Goal: Task Accomplishment & Management: Manage account settings

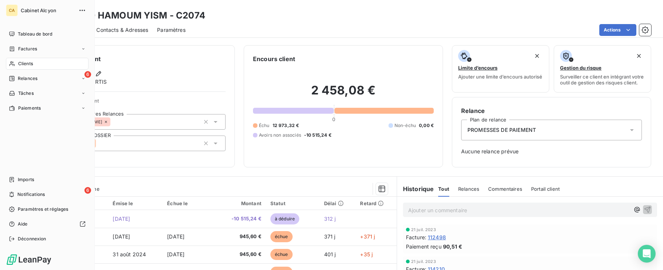
click at [23, 63] on span "Clients" at bounding box center [25, 63] width 15 height 7
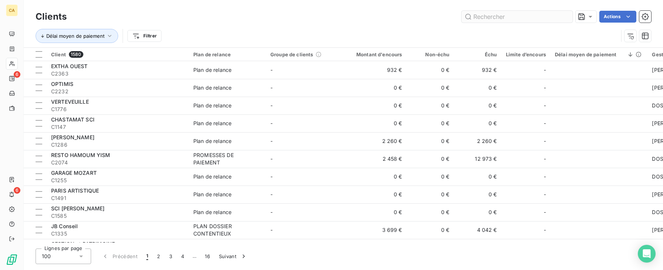
click at [502, 14] on input "text" at bounding box center [517, 17] width 111 height 12
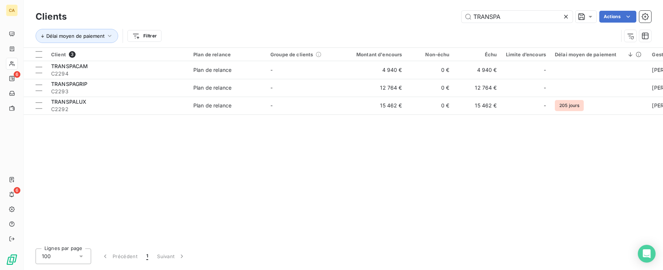
drag, startPoint x: 504, startPoint y: 15, endPoint x: 428, endPoint y: 10, distance: 76.1
click at [428, 10] on div "Clients TRANSPA Actions" at bounding box center [344, 17] width 616 height 16
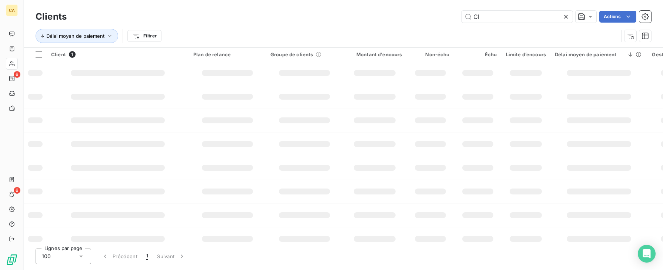
type input "C"
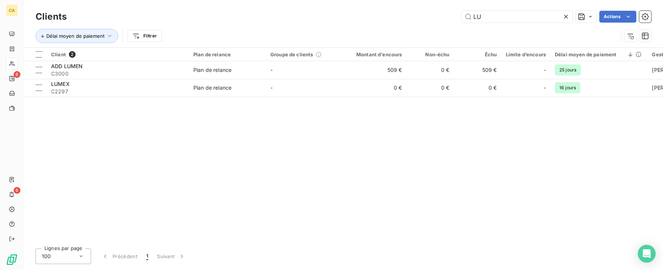
type input "L"
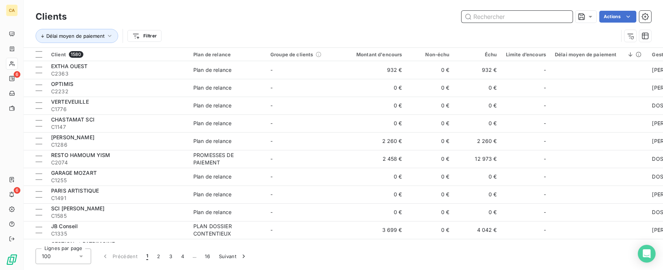
click at [508, 16] on input "text" at bounding box center [517, 17] width 111 height 12
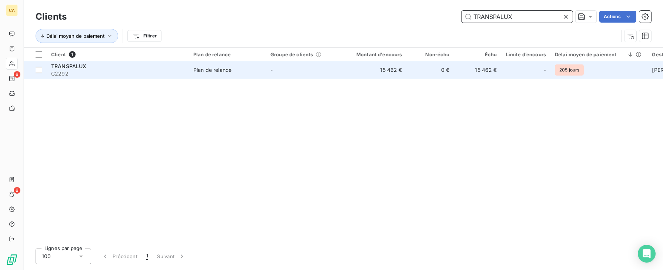
type input "TRANSPALUX"
click at [85, 66] on span "TRANSPALUX" at bounding box center [69, 66] width 36 height 6
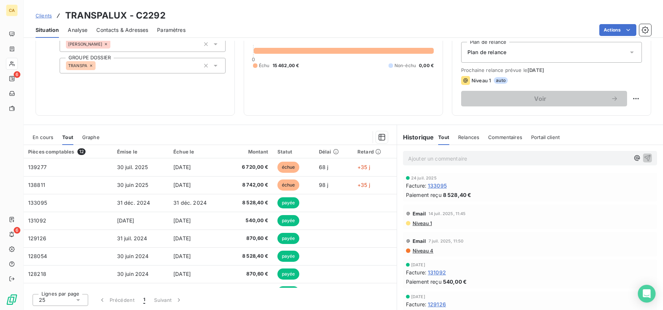
click at [122, 29] on span "Contacts & Adresses" at bounding box center [122, 29] width 52 height 7
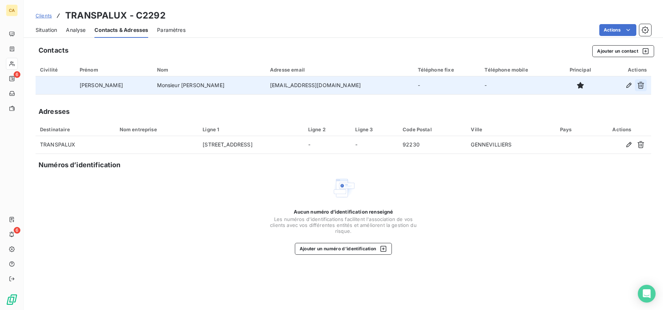
click at [640, 85] on icon "button" at bounding box center [640, 85] width 7 height 7
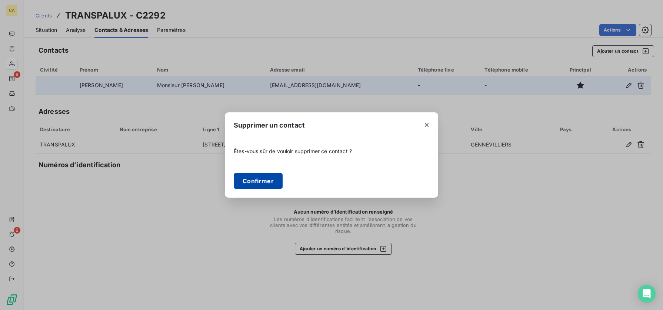
click at [265, 180] on button "Confirmer" at bounding box center [258, 181] width 49 height 16
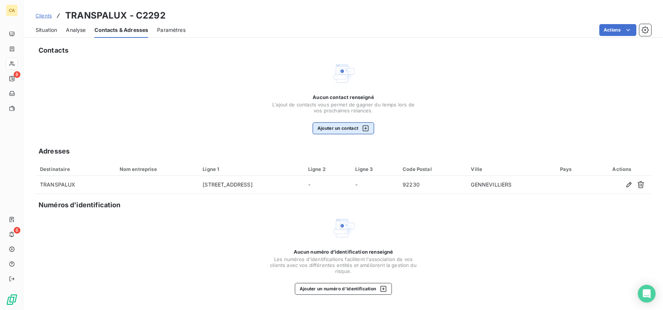
click at [335, 129] on button "Ajouter un contact" at bounding box center [344, 128] width 62 height 12
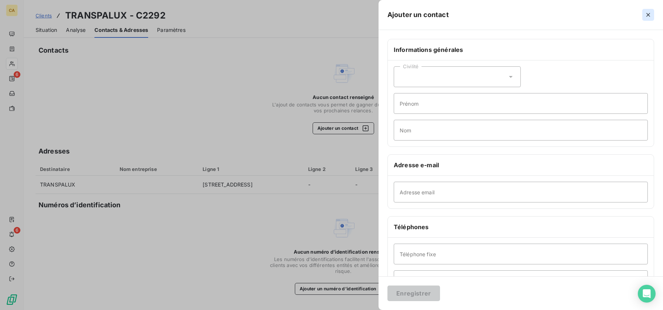
click at [649, 13] on icon "button" at bounding box center [648, 14] width 7 height 7
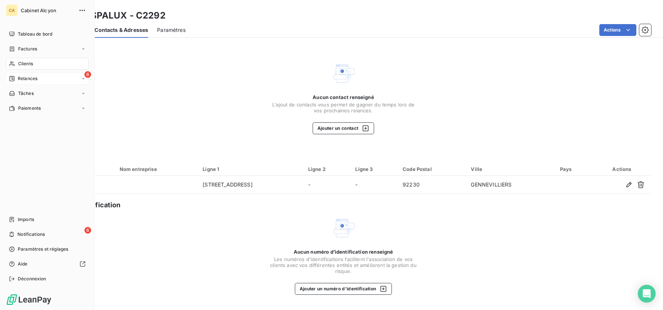
click at [37, 80] on span "Relances" at bounding box center [28, 78] width 20 height 7
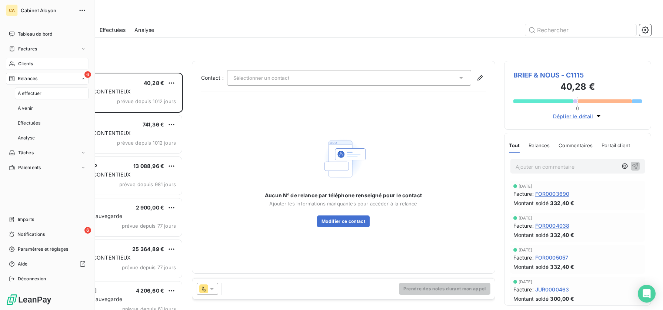
scroll to position [232, 142]
click at [31, 233] on span "Notifications" at bounding box center [30, 234] width 27 height 7
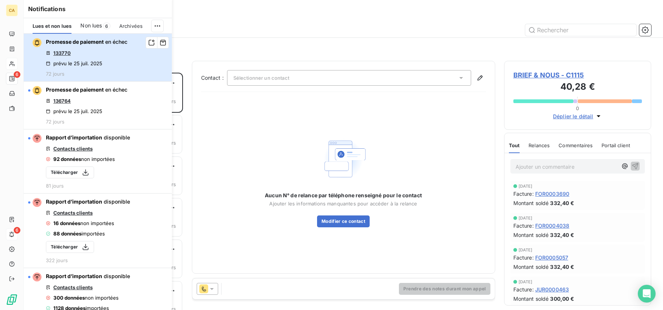
click at [109, 46] on div "Promesse de paiement en échec 133770 prévu le 25 juil. 2025 72 jours" at bounding box center [87, 57] width 82 height 39
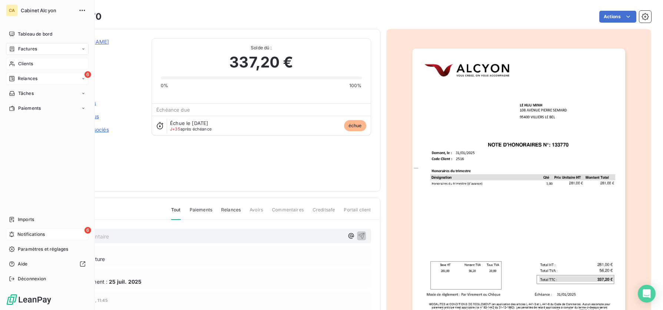
click at [34, 77] on span "Relances" at bounding box center [28, 78] width 20 height 7
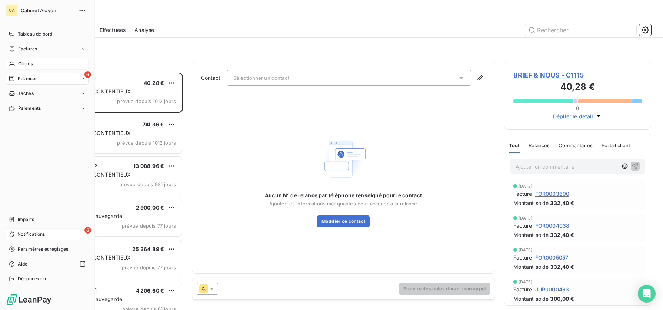
scroll to position [232, 142]
click at [91, 230] on span "6" at bounding box center [87, 230] width 7 height 7
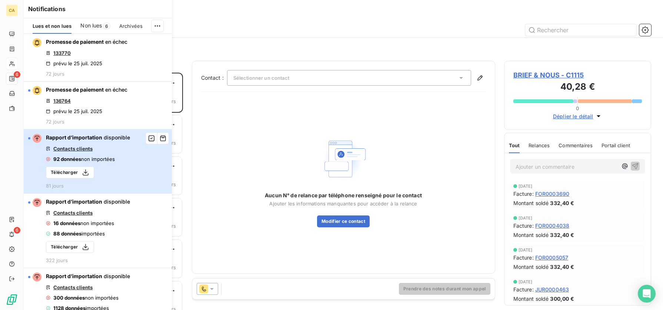
click at [132, 164] on button "Rapport d’importation disponible Contacts clients 92 données non importées Télé…" at bounding box center [98, 161] width 148 height 64
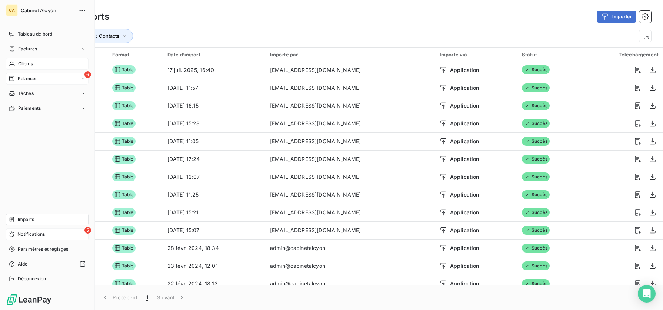
click at [15, 231] on div "5 Notifications" at bounding box center [47, 234] width 83 height 12
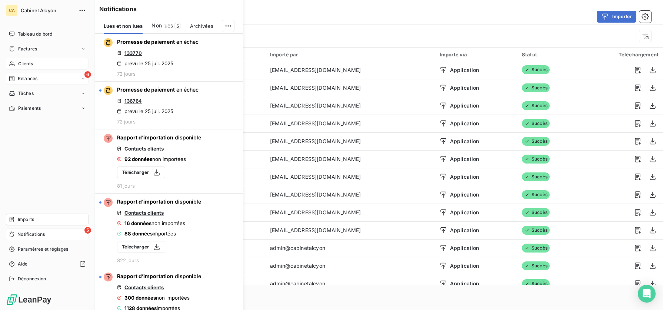
click at [30, 232] on span "Notifications" at bounding box center [30, 234] width 27 height 7
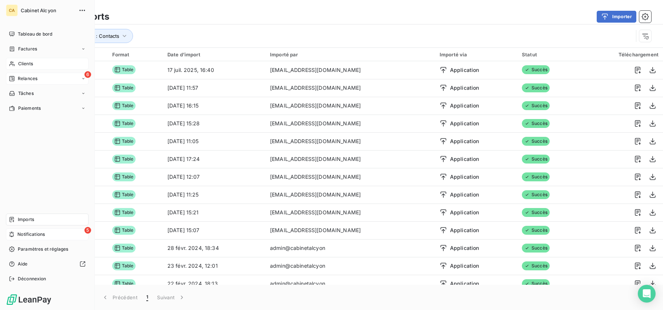
click at [88, 230] on span "5" at bounding box center [87, 230] width 7 height 7
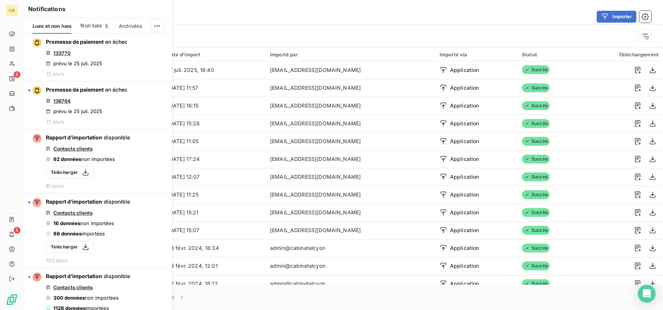
click at [99, 28] on span "Non lues" at bounding box center [90, 25] width 21 height 7
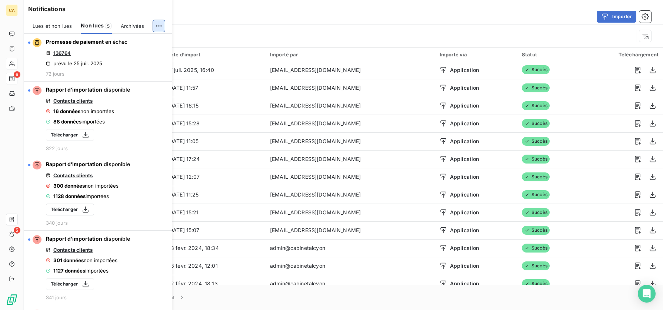
click at [157, 27] on html "CA 6 5 Derniers imports Importer Type d’import : Contacts Import 13 Format Date…" at bounding box center [331, 155] width 663 height 310
click at [150, 131] on html "CA 6 5 Derniers imports Importer Type d’import : Contacts Import 13 Format Date…" at bounding box center [331, 155] width 663 height 310
click at [139, 26] on span "Archivées" at bounding box center [132, 26] width 23 height 6
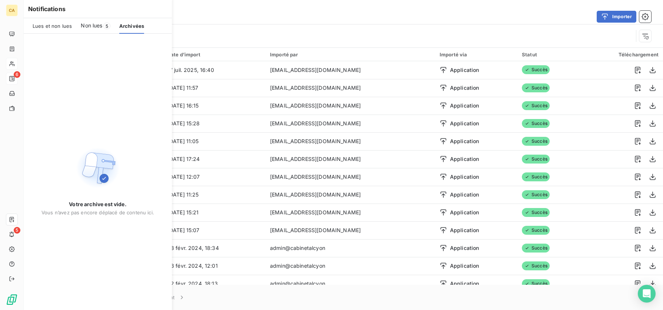
click at [93, 27] on span "Non lues" at bounding box center [91, 25] width 21 height 7
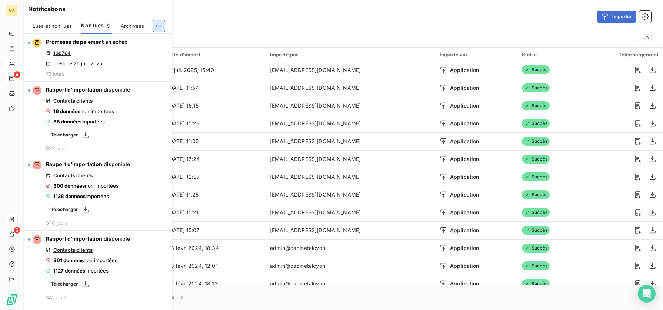
click at [152, 26] on html "CA 6 5 Derniers imports Importer Type d’import : Contacts Import 13 Format Date…" at bounding box center [331, 155] width 663 height 310
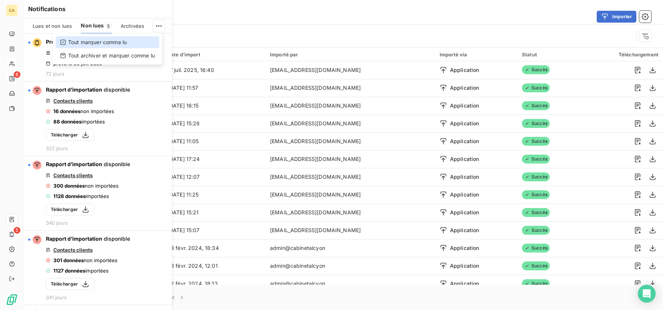
click at [134, 39] on div "Tout marquer comme lu" at bounding box center [108, 42] width 104 height 12
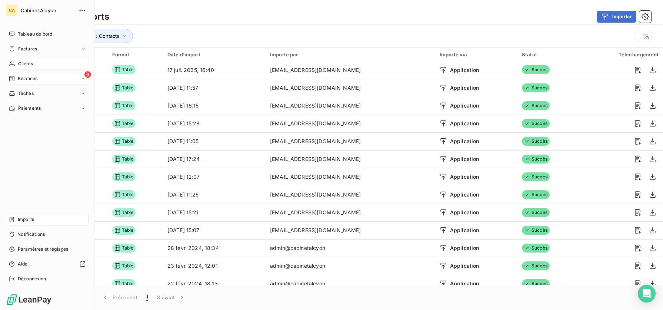
click at [13, 77] on icon at bounding box center [11, 78] width 5 height 5
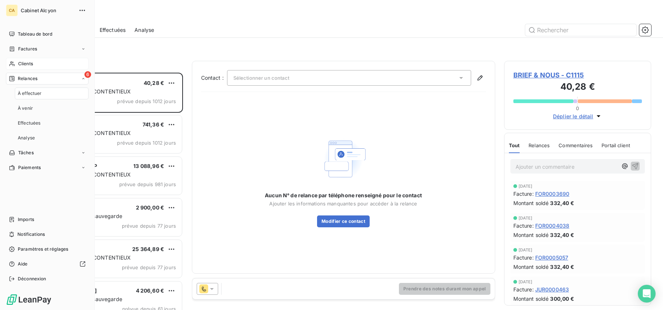
scroll to position [232, 142]
click at [87, 73] on span "6" at bounding box center [87, 74] width 7 height 7
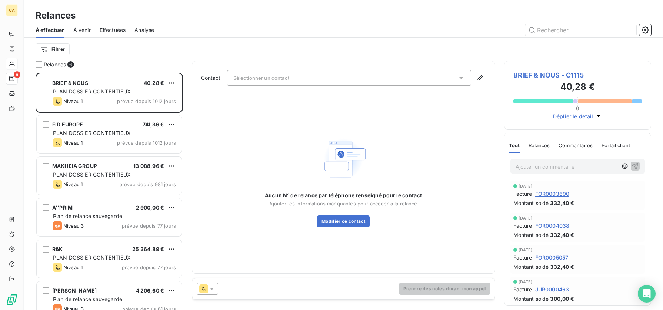
click at [463, 41] on div "Filtrer" at bounding box center [344, 49] width 616 height 23
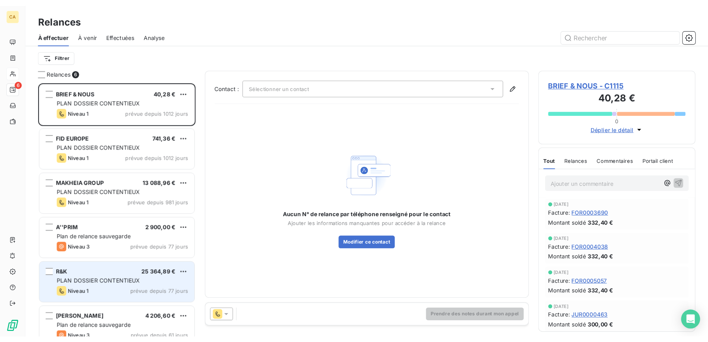
scroll to position [12, 0]
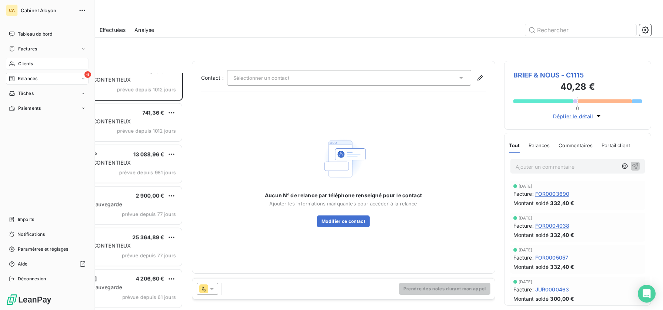
click at [19, 61] on span "Clients" at bounding box center [25, 63] width 15 height 7
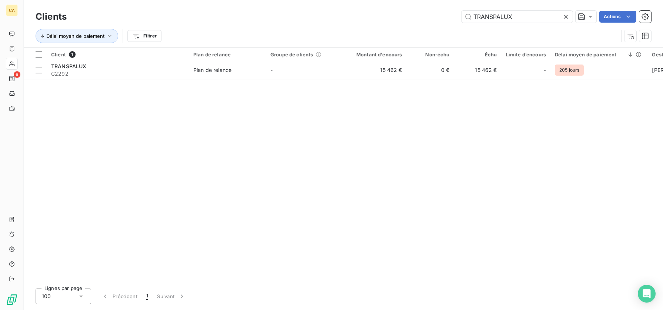
click at [566, 17] on icon at bounding box center [565, 16] width 7 height 7
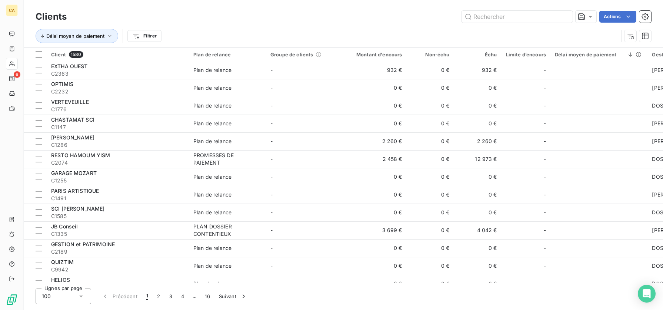
click at [147, 36] on html "CA 6 Clients Actions Délai moyen de paiement Filtrer Client 1580 Plan de relanc…" at bounding box center [331, 155] width 663 height 310
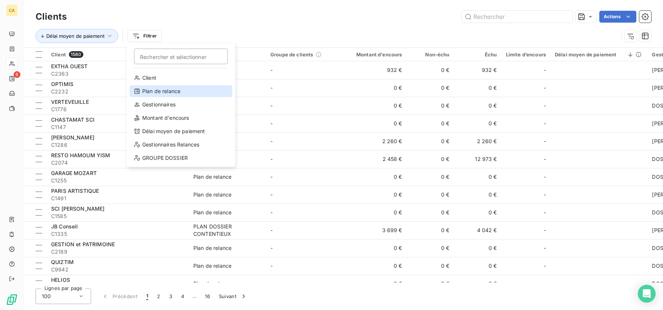
click at [165, 90] on div "Plan de relance" at bounding box center [181, 91] width 103 height 12
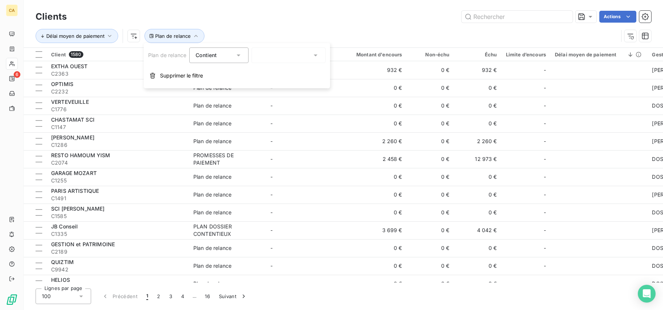
click at [271, 54] on div at bounding box center [289, 55] width 74 height 16
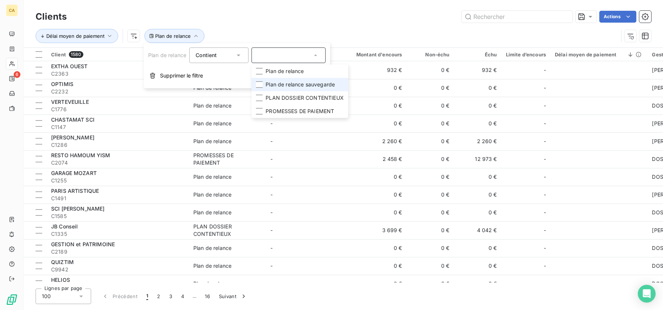
click at [280, 86] on span "Plan de relance sauvegarde" at bounding box center [300, 84] width 69 height 7
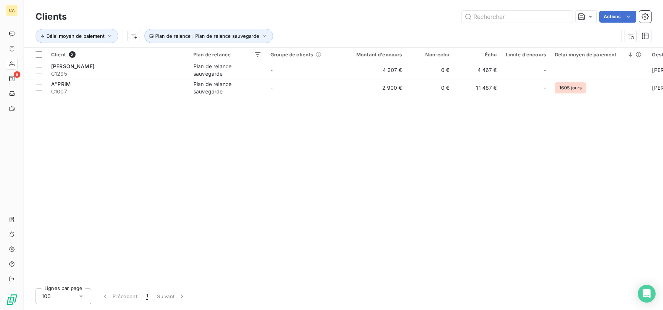
click at [246, 219] on div "Client 2 Plan de relance Groupe de clients Montant d'encours Non-échu Échu Limi…" at bounding box center [343, 165] width 639 height 235
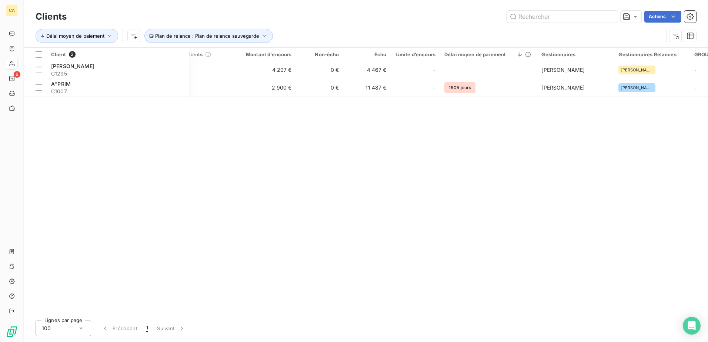
scroll to position [0, 150]
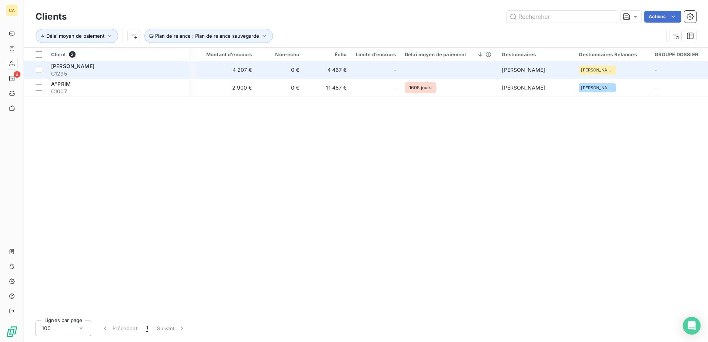
click at [73, 64] on span "[PERSON_NAME]" at bounding box center [72, 66] width 43 height 6
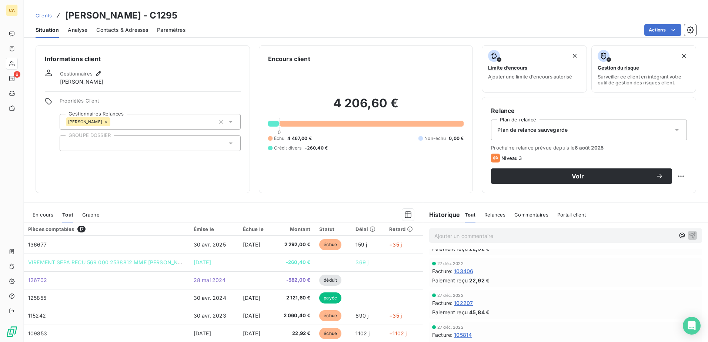
scroll to position [320, 0]
click at [497, 216] on span "Relances" at bounding box center [495, 215] width 21 height 6
click at [519, 217] on span "Commentaires" at bounding box center [532, 215] width 34 height 6
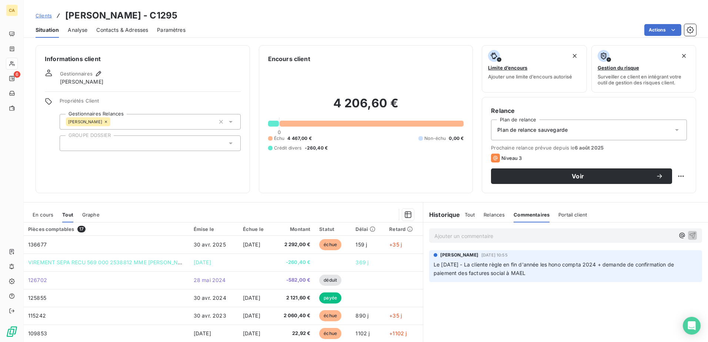
click at [565, 213] on span "Portail client" at bounding box center [573, 215] width 29 height 6
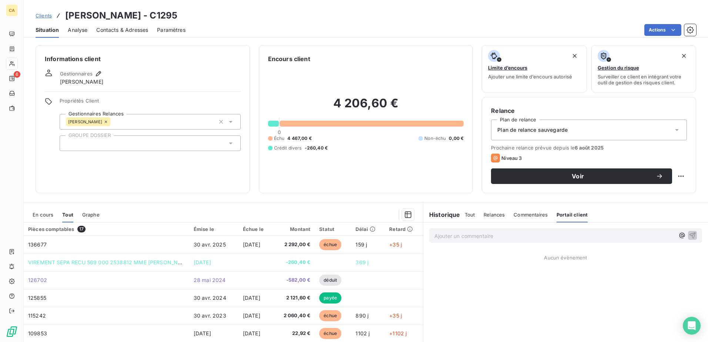
click at [533, 215] on span "Commentaires" at bounding box center [531, 215] width 34 height 6
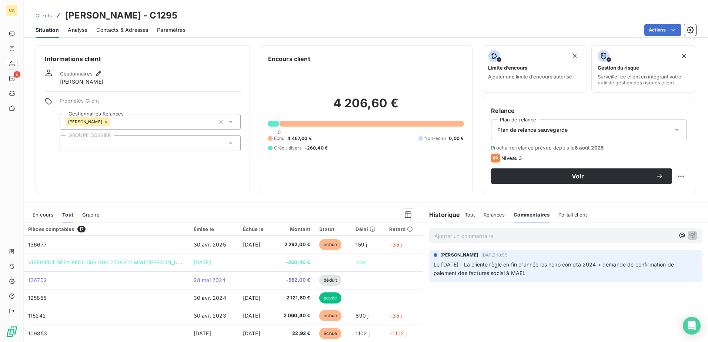
click at [489, 216] on span "Relances" at bounding box center [494, 215] width 21 height 6
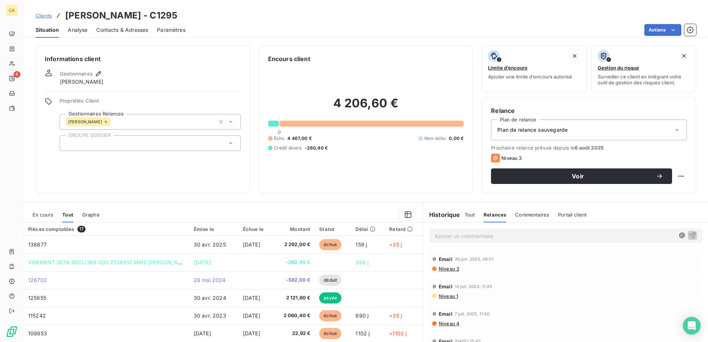
click at [470, 214] on span "Tout" at bounding box center [470, 215] width 10 height 6
click at [663, 33] on icon "button" at bounding box center [690, 29] width 7 height 7
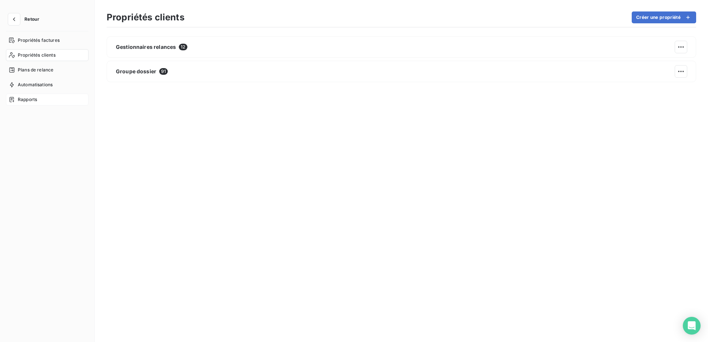
click at [35, 99] on span "Rapports" at bounding box center [27, 99] width 19 height 7
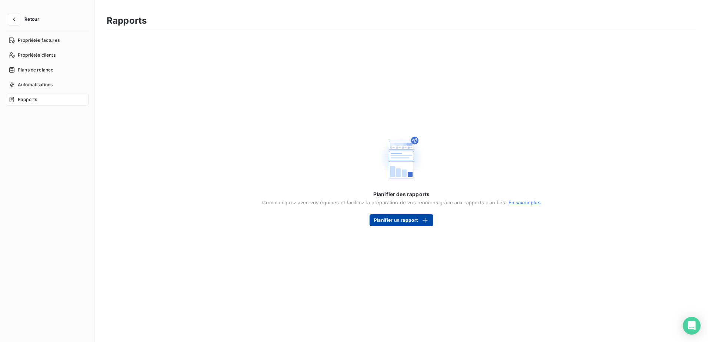
click at [414, 223] on button "Planifier un rapport" at bounding box center [402, 221] width 64 height 12
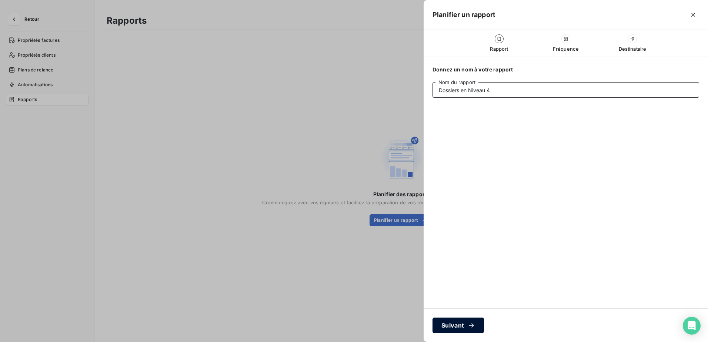
type input "Dossiers en Niveau 4"
click at [459, 270] on button "Suivant" at bounding box center [458, 326] width 51 height 16
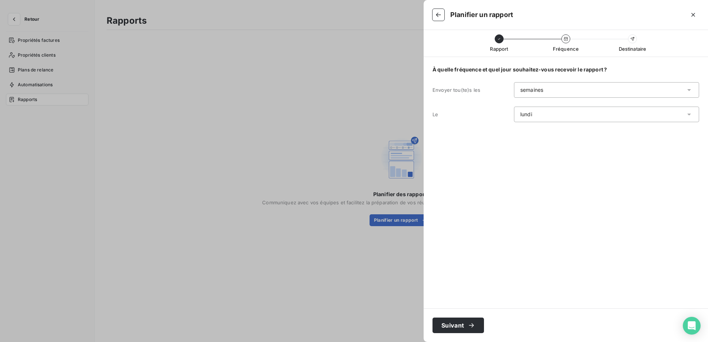
click at [663, 89] on icon at bounding box center [689, 89] width 7 height 7
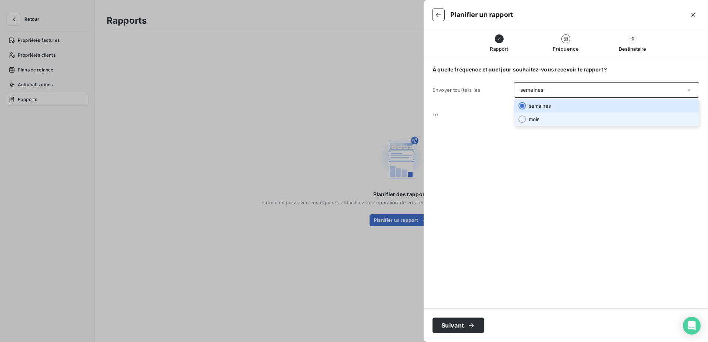
click at [559, 122] on li "mois" at bounding box center [606, 119] width 185 height 13
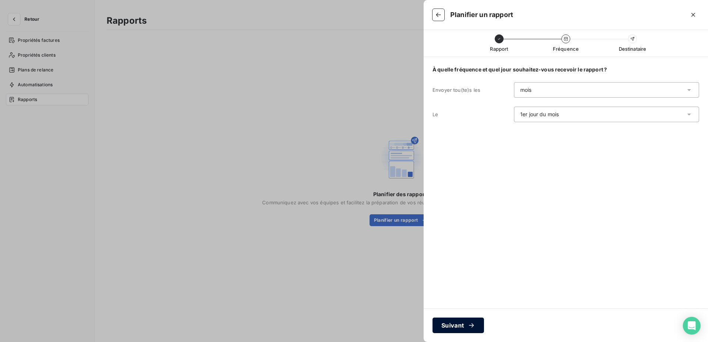
click at [468, 270] on div "button" at bounding box center [469, 325] width 11 height 7
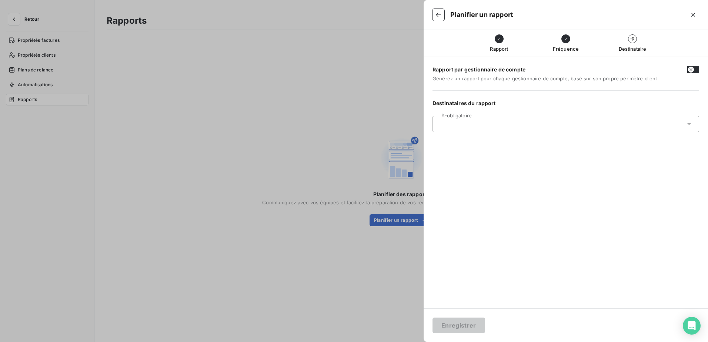
click at [489, 126] on input "text" at bounding box center [479, 124] width 80 height 7
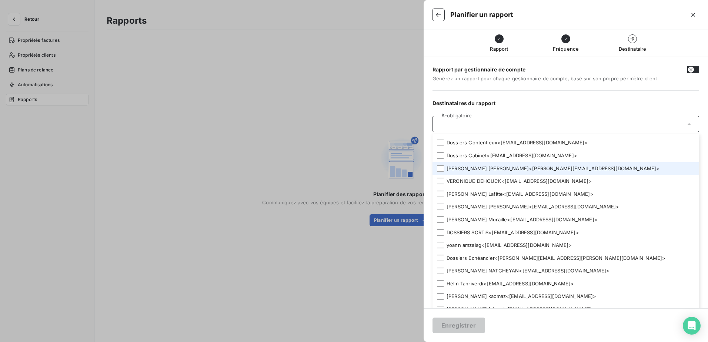
scroll to position [185, 0]
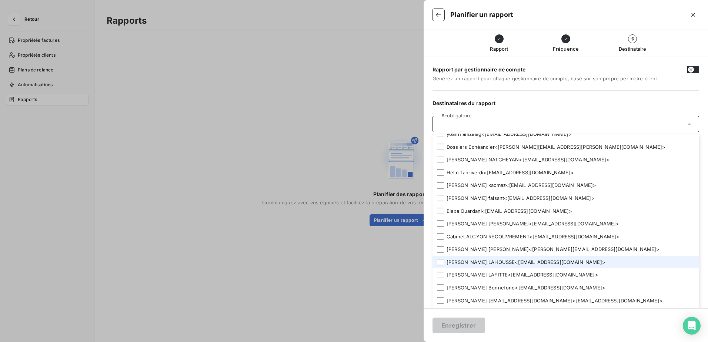
click at [489, 263] on li "[PERSON_NAME] < [EMAIL_ADDRESS][DOMAIN_NAME] >" at bounding box center [566, 262] width 267 height 13
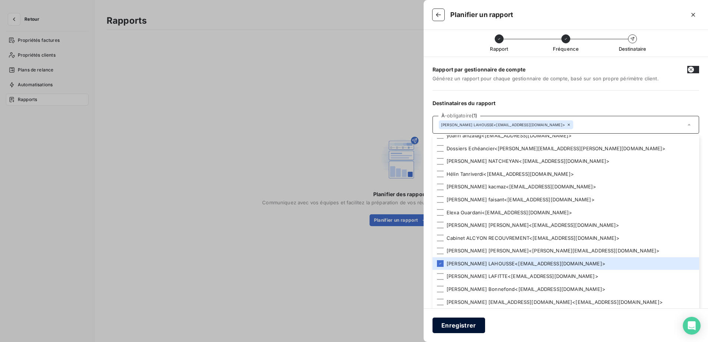
click at [472, 270] on button "Enregistrer" at bounding box center [459, 326] width 53 height 16
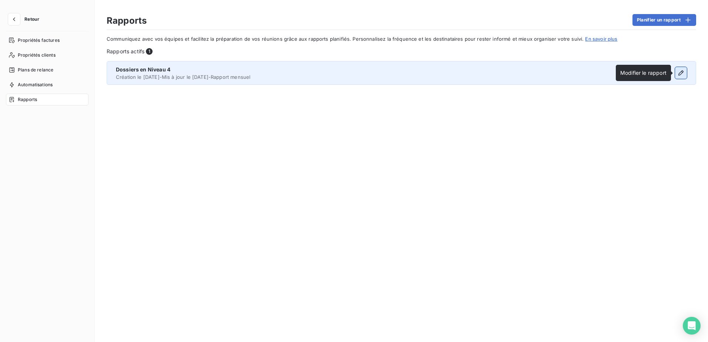
click at [663, 74] on icon "button" at bounding box center [681, 72] width 7 height 7
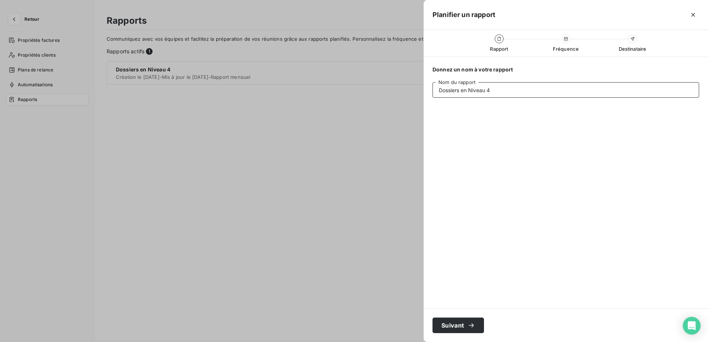
drag, startPoint x: 495, startPoint y: 89, endPoint x: 429, endPoint y: 91, distance: 66.7
click at [429, 91] on div "Donnez un nom à votre rapport Dossiers en Niveau 4 Nom du rapport" at bounding box center [566, 183] width 285 height 252
type input "Rapport des dossier [PERSON_NAME]"
click at [455, 270] on button "Suivant" at bounding box center [458, 326] width 51 height 16
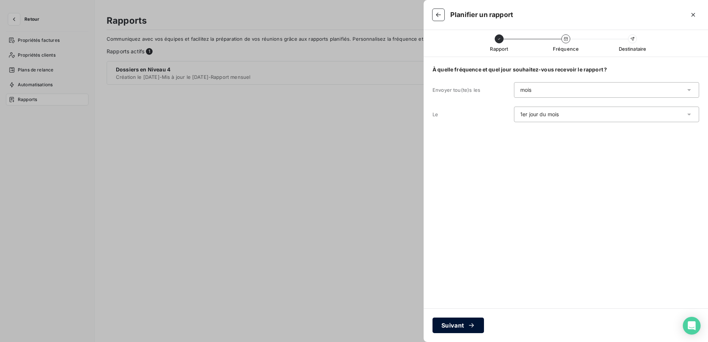
click at [455, 270] on button "Suivant" at bounding box center [458, 326] width 51 height 16
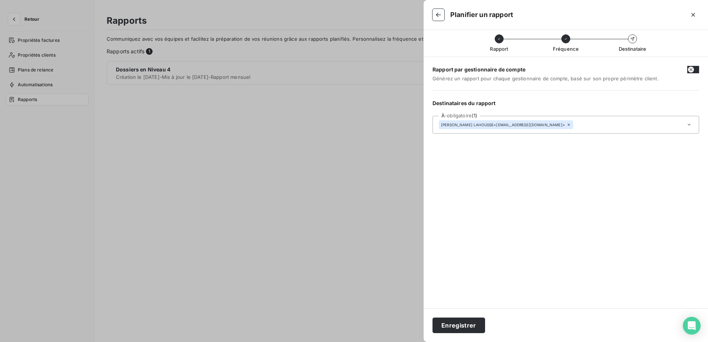
click at [455, 270] on button "Enregistrer" at bounding box center [459, 326] width 53 height 16
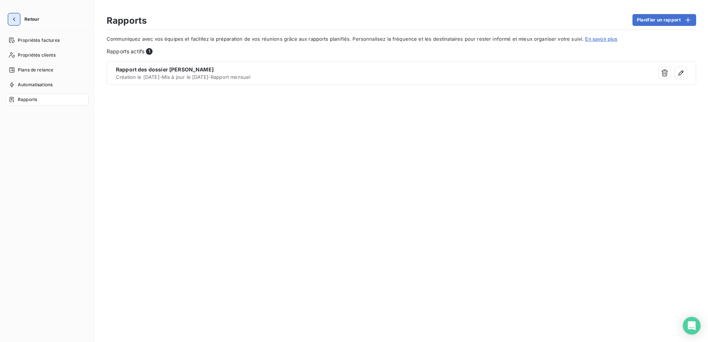
click at [15, 19] on icon "button" at bounding box center [13, 19] width 7 height 7
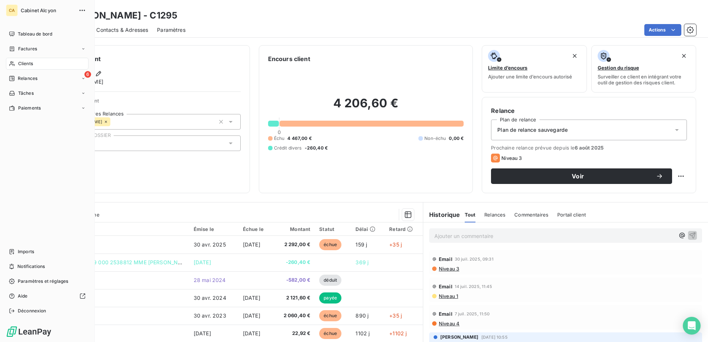
click at [22, 63] on span "Clients" at bounding box center [25, 63] width 15 height 7
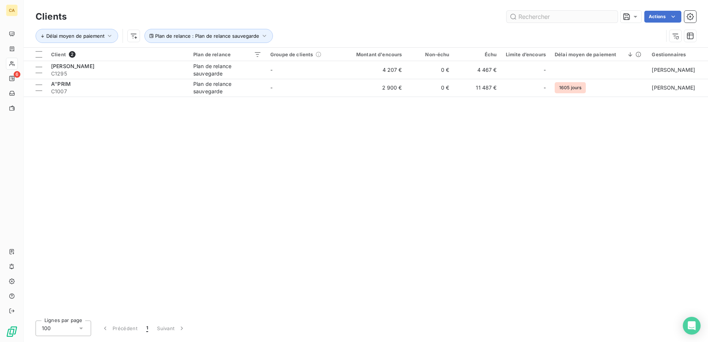
click at [552, 17] on input "text" at bounding box center [562, 17] width 111 height 12
click at [263, 37] on icon "button" at bounding box center [264, 35] width 7 height 7
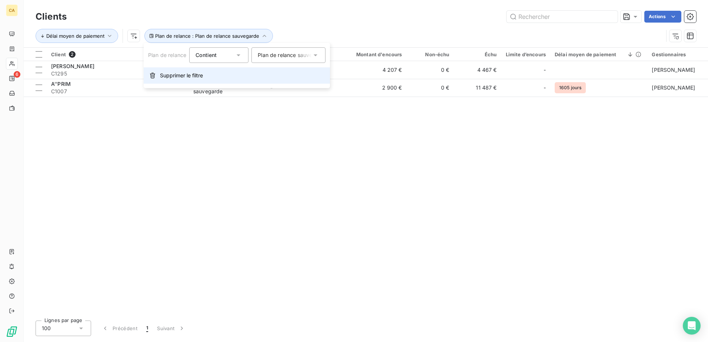
click at [199, 77] on span "Supprimer le filtre" at bounding box center [181, 75] width 43 height 7
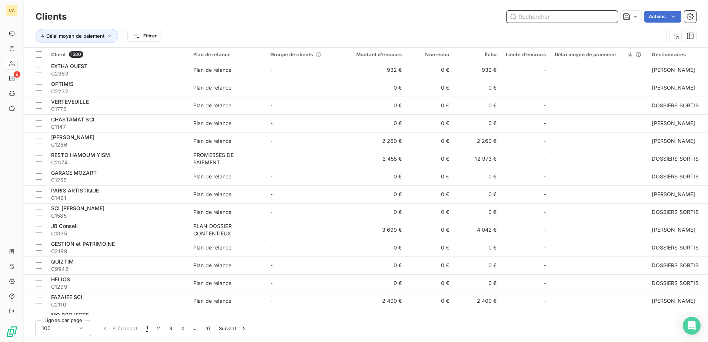
click at [542, 17] on input "text" at bounding box center [562, 17] width 111 height 12
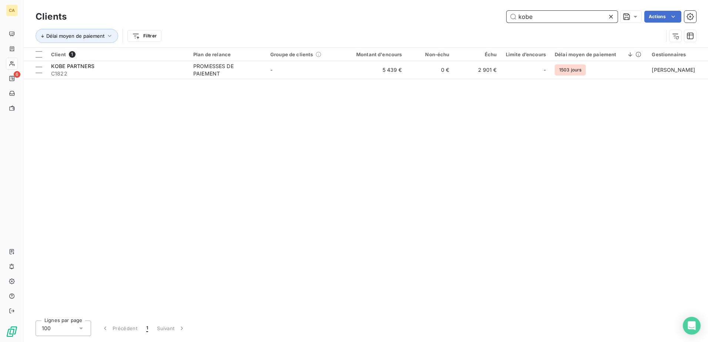
type input "kobe"
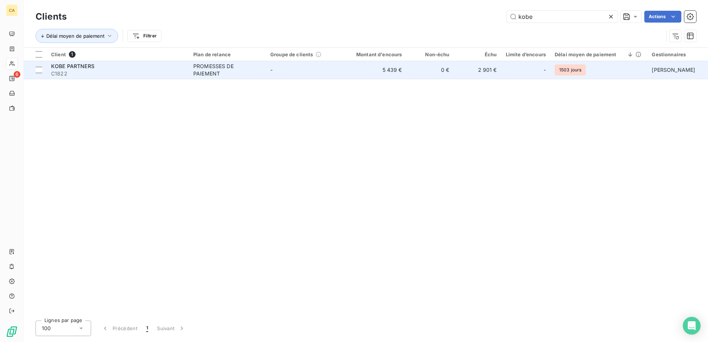
click at [86, 67] on span "KOBE PARTNERS" at bounding box center [72, 66] width 43 height 6
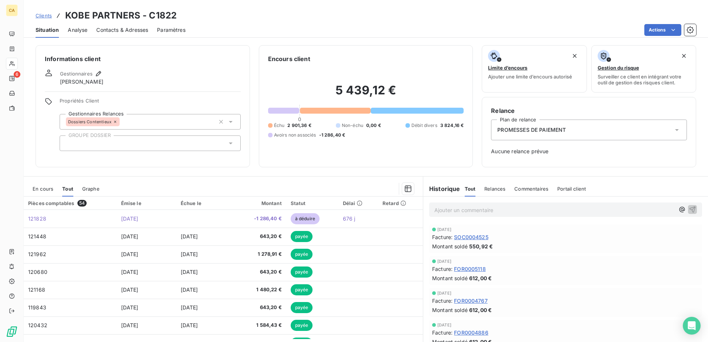
click at [493, 189] on span "Relances" at bounding box center [495, 189] width 21 height 6
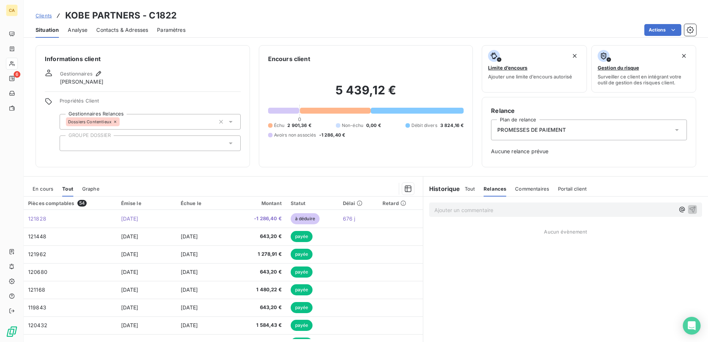
click at [39, 188] on span "En cours" at bounding box center [43, 189] width 21 height 6
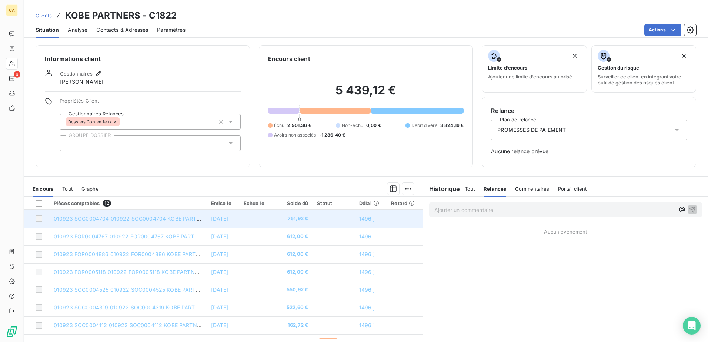
click at [124, 219] on span "010923 SOC0004704 010922 SOC0004704 KOBE PARTNERS Etablissement des b" at bounding box center [158, 219] width 208 height 6
click at [136, 219] on span "010923 SOC0004704 010922 SOC0004704 KOBE PARTNERS Etablissement des b" at bounding box center [158, 219] width 208 height 6
drag, startPoint x: 136, startPoint y: 219, endPoint x: 92, endPoint y: 219, distance: 43.7
click at [92, 219] on span "010923 SOC0004704 010922 SOC0004704 KOBE PARTNERS Etablissement des b" at bounding box center [158, 219] width 208 height 6
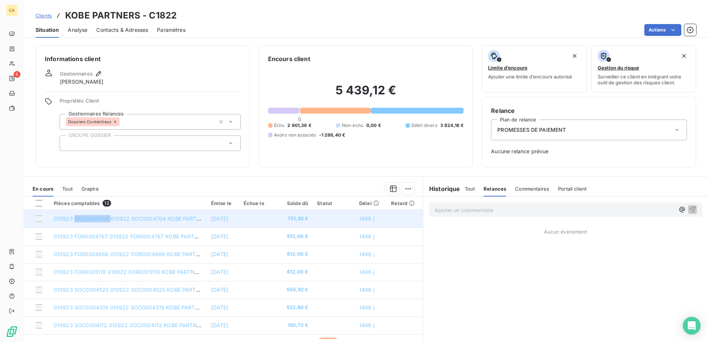
click at [92, 219] on span "010923 SOC0004704 010922 SOC0004704 KOBE PARTNERS Etablissement des b" at bounding box center [158, 219] width 208 height 6
click at [288, 219] on span "751,92 €" at bounding box center [293, 218] width 32 height 7
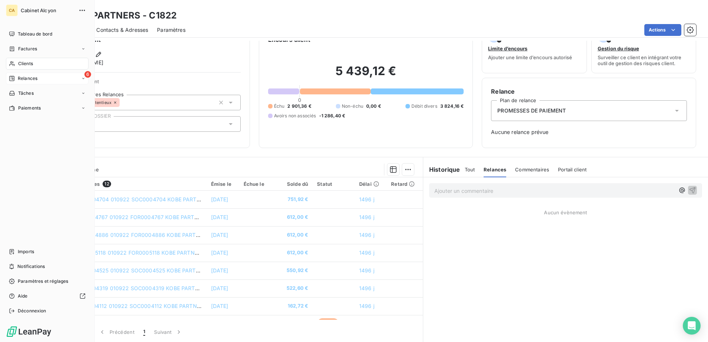
click at [27, 78] on span "Relances" at bounding box center [28, 78] width 20 height 7
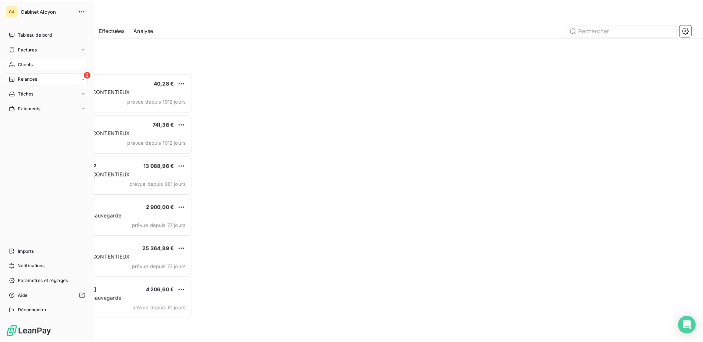
scroll to position [264, 153]
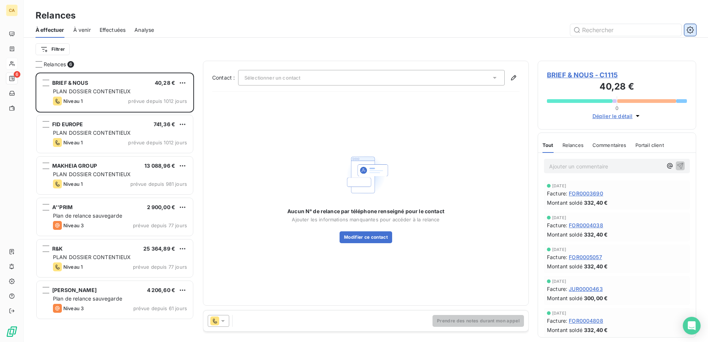
click at [663, 29] on icon "button" at bounding box center [690, 29] width 7 height 7
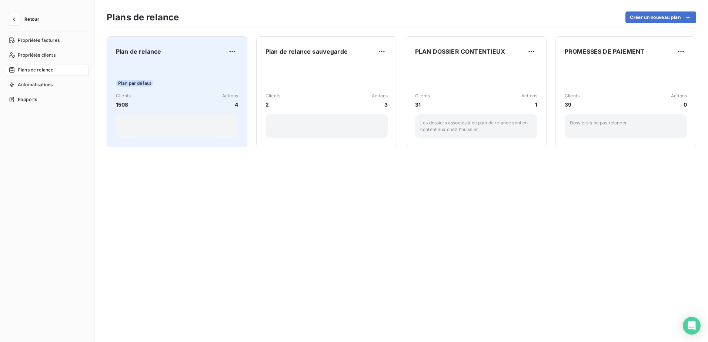
click at [170, 61] on div "Plan de relance Plan par défaut Clients 1508 Actions 4" at bounding box center [177, 92] width 122 height 93
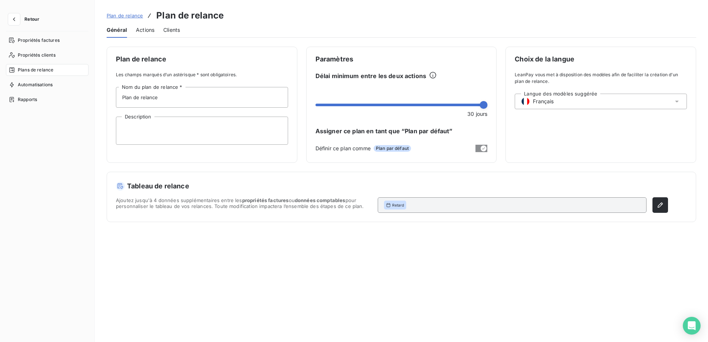
click at [150, 27] on span "Actions" at bounding box center [145, 29] width 19 height 7
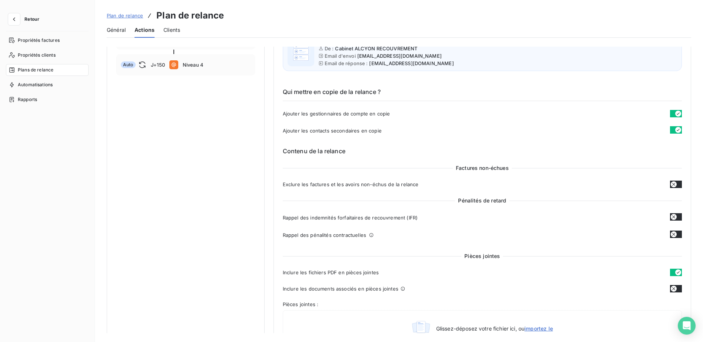
scroll to position [37, 0]
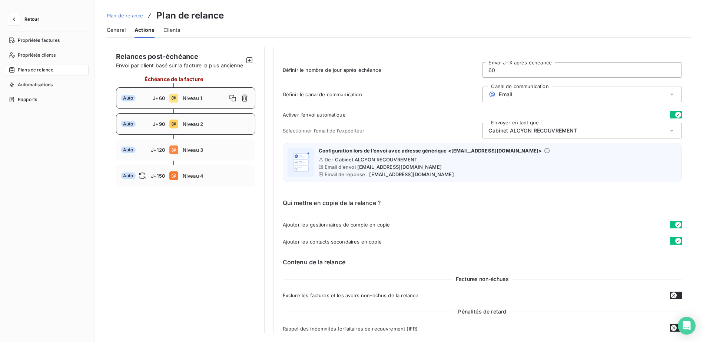
click at [201, 127] on div "Auto J+90 Niveau 2" at bounding box center [185, 123] width 139 height 21
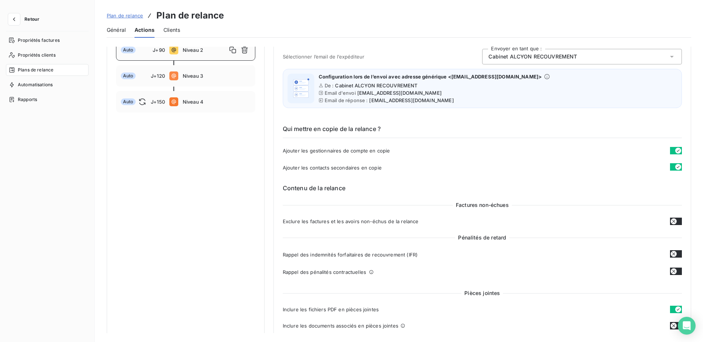
scroll to position [74, 0]
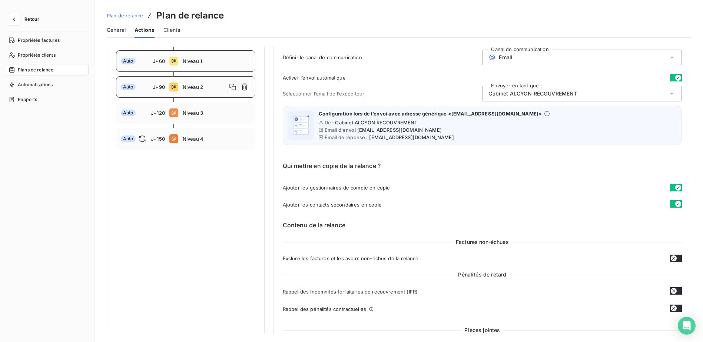
click at [155, 64] on span "J+60" at bounding box center [159, 61] width 12 height 6
type input "60"
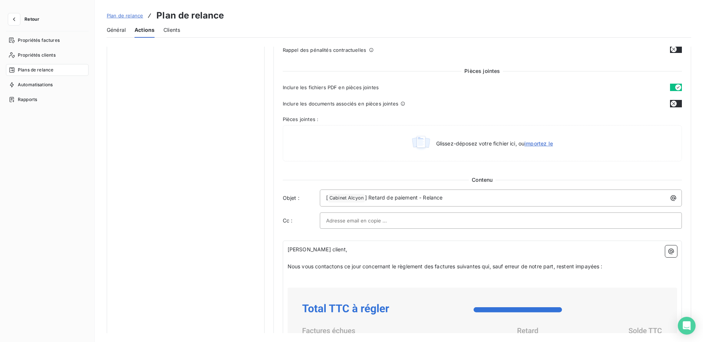
scroll to position [445, 0]
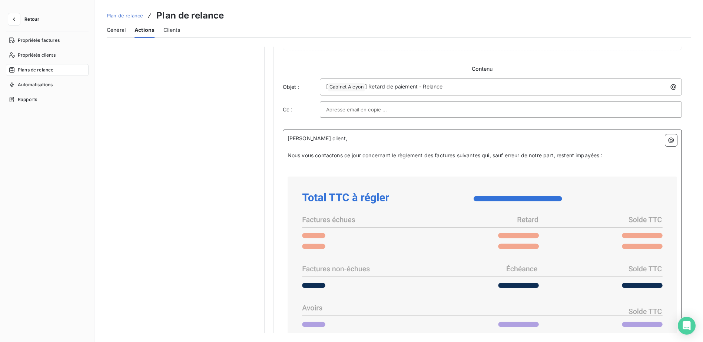
click at [325, 156] on span "Nous vous contactons ce jour concernant le règlement des factures suivantes qui…" at bounding box center [444, 155] width 315 height 6
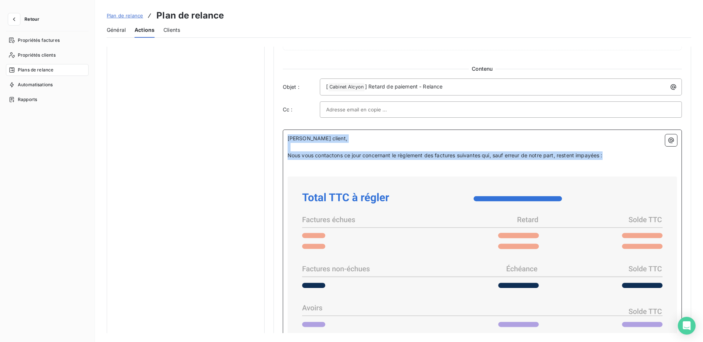
drag, startPoint x: 621, startPoint y: 157, endPoint x: 278, endPoint y: 131, distance: 343.3
click at [278, 131] on div "Niveau 1 Paramètres Définir le nombre de jour après échéance 60 Envoi J+X après…" at bounding box center [482, 87] width 418 height 970
copy div "[PERSON_NAME] client, Nous vous contactons ce jour concernant le règlement des …"
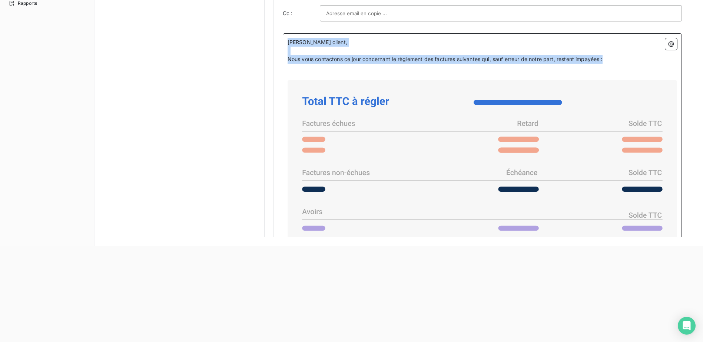
scroll to position [117, 0]
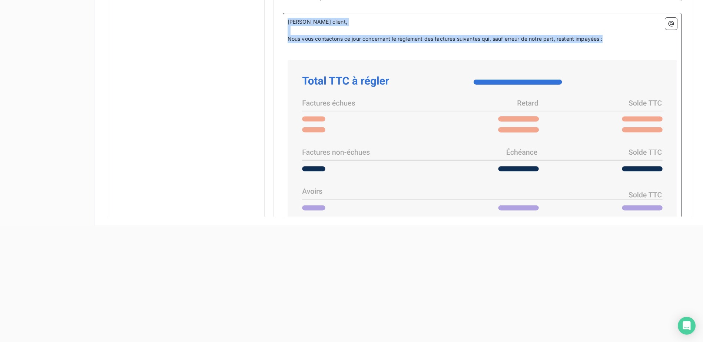
click at [355, 38] on span "Nous vous contactons ce jour concernant le règlement des factures suivantes qui…" at bounding box center [444, 39] width 315 height 6
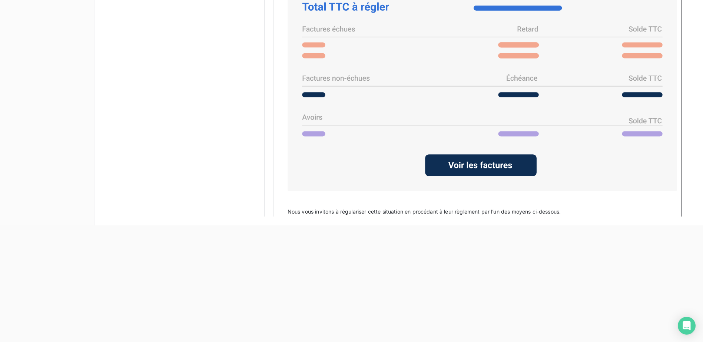
scroll to position [667, 0]
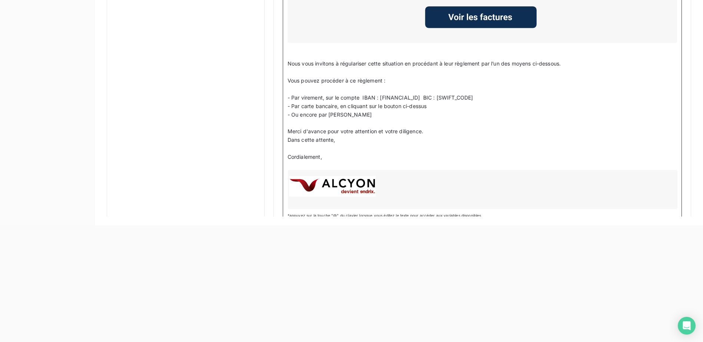
click at [305, 58] on p "﻿" at bounding box center [481, 55] width 389 height 9
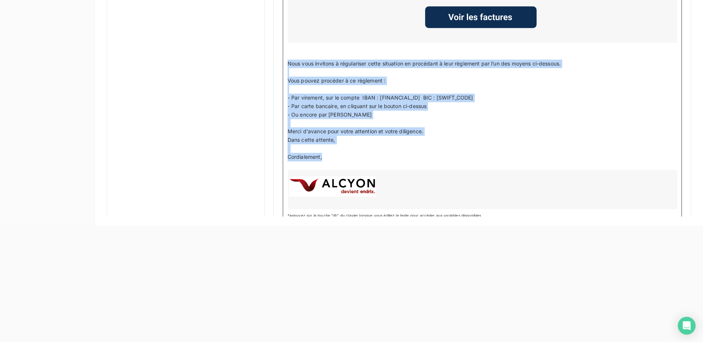
drag, startPoint x: 287, startPoint y: 63, endPoint x: 341, endPoint y: 155, distance: 106.4
click at [341, 155] on div "[PERSON_NAME] client, Nous vous contactons ce jour concernant le règlement des …" at bounding box center [481, 2] width 389 height 415
copy div "Nous vous invitons à régulariser cette situation en procédant à leur règlement …"
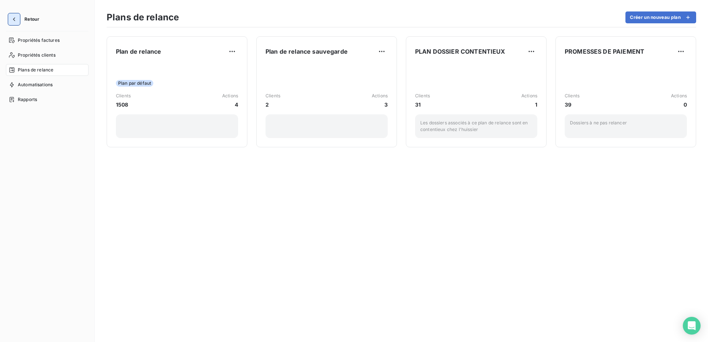
click at [16, 23] on icon "button" at bounding box center [13, 19] width 7 height 7
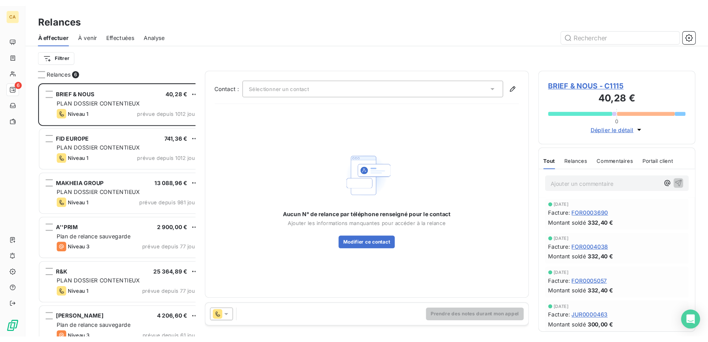
scroll to position [264, 153]
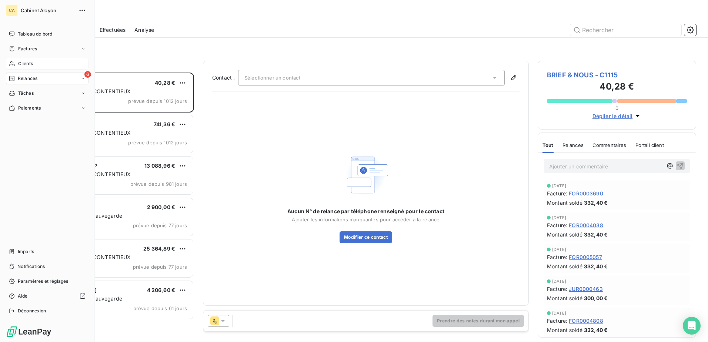
click at [22, 61] on span "Clients" at bounding box center [25, 63] width 15 height 7
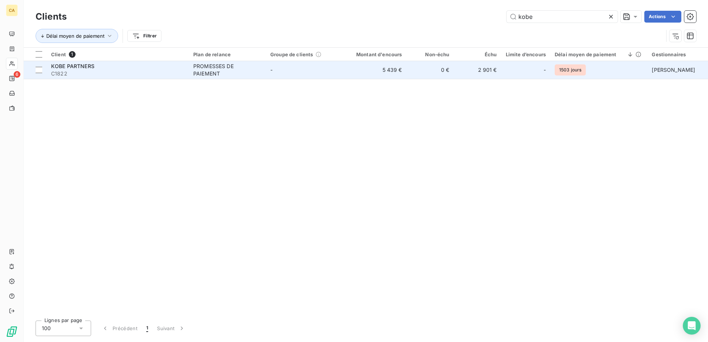
click at [85, 66] on span "KOBE PARTNERS" at bounding box center [72, 66] width 43 height 6
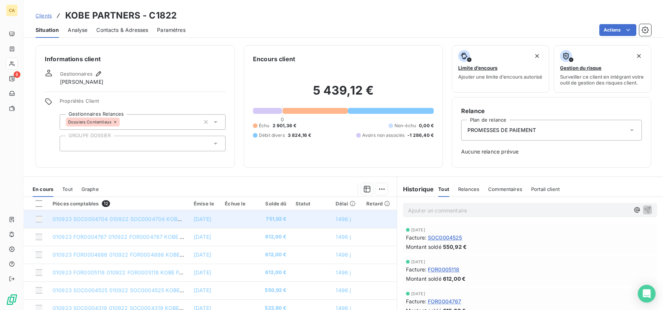
click at [132, 226] on td "010923 SOC0004704 010922 SOC0004704 KOBE PARTNERS Etablissement des b" at bounding box center [118, 219] width 141 height 18
click at [160, 222] on span "010923 SOC0004704 010922 SOC0004704 KOBE PARTNERS Etablissement des b" at bounding box center [157, 219] width 208 height 6
click at [240, 219] on td at bounding box center [235, 219] width 31 height 18
click at [136, 218] on td "010923 SOC0004704 010922 SOC0004704 KOBE PARTNERS Etablissement des b" at bounding box center [118, 219] width 141 height 18
click at [194, 222] on span "[DATE]" at bounding box center [202, 219] width 17 height 6
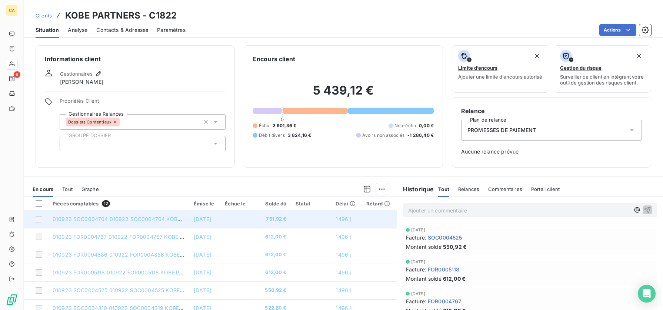
click at [150, 226] on td "010923 SOC0004704 010922 SOC0004704 KOBE PARTNERS Etablissement des b" at bounding box center [118, 219] width 141 height 18
click at [136, 222] on span "010923 SOC0004704 010922 SOC0004704 KOBE PARTNERS Etablissement des b" at bounding box center [157, 219] width 208 height 6
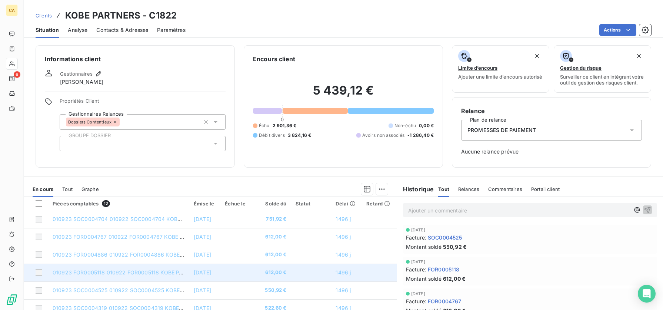
click at [194, 270] on span "[DATE]" at bounding box center [202, 272] width 17 height 6
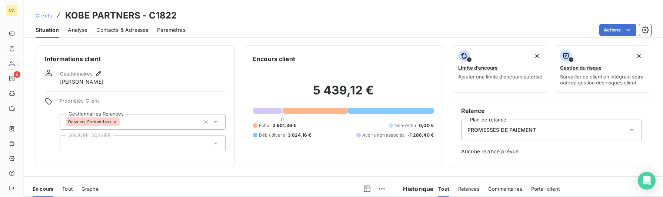
click at [279, 178] on div "Informations client Gestionnaires [PERSON_NAME] Propriétés Client Gestionnaires…" at bounding box center [343, 119] width 639 height 156
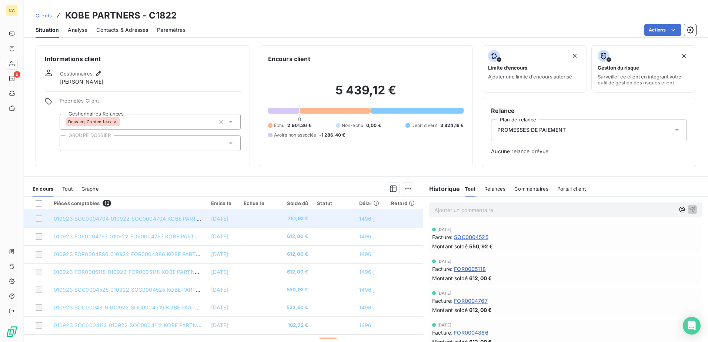
click at [75, 219] on span "010923 SOC0004704 010922 SOC0004704 KOBE PARTNERS Etablissement des b" at bounding box center [158, 219] width 208 height 6
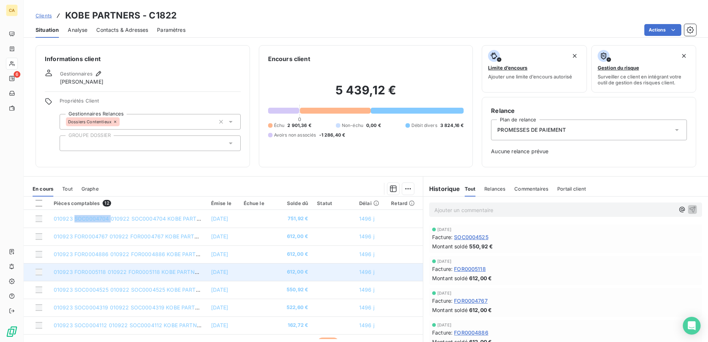
copy span "SOC0004704"
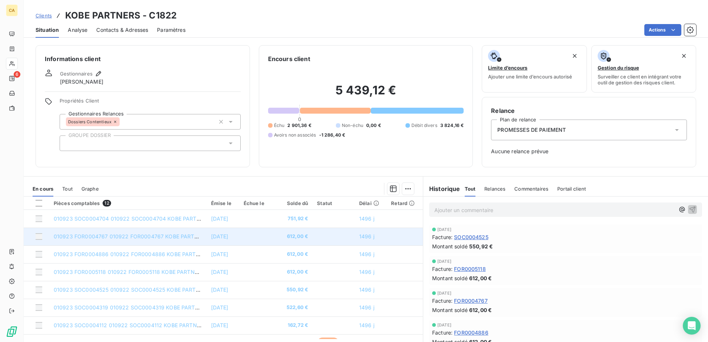
click at [92, 235] on span "010923 FOR0004767 010922 FOR0004767 KOBE PARTNERS Nos honoraires du m" at bounding box center [157, 236] width 207 height 6
click at [91, 237] on span "010923 FOR0004767 010922 FOR0004767 KOBE PARTNERS Nos honoraires du m" at bounding box center [157, 236] width 207 height 6
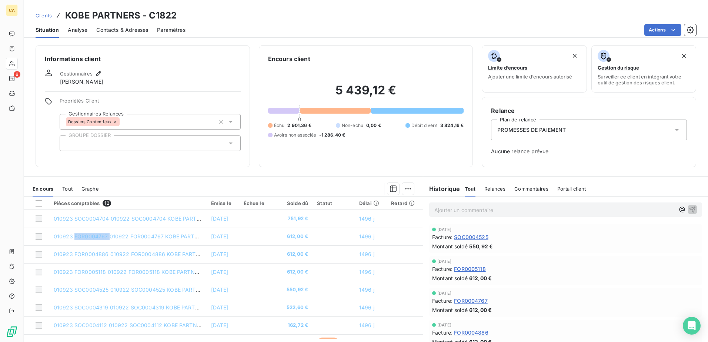
copy span "FOR0004767"
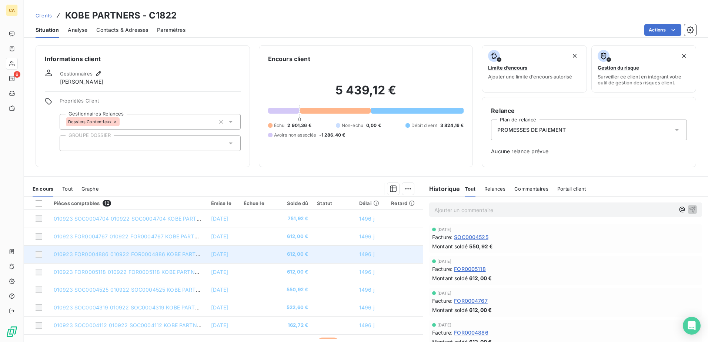
click at [130, 253] on span "010923 FOR0004886 010922 FOR0004886 KOBE PARTNERS Nos honoraires du m" at bounding box center [158, 254] width 209 height 6
click at [93, 253] on span "010923 FOR0004886 010922 FOR0004886 KOBE PARTNERS Nos honoraires du m" at bounding box center [158, 254] width 209 height 6
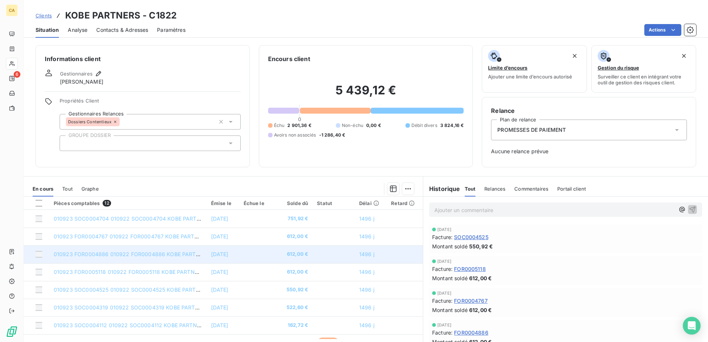
click at [93, 253] on span "010923 FOR0004886 010922 FOR0004886 KOBE PARTNERS Nos honoraires du m" at bounding box center [158, 254] width 209 height 6
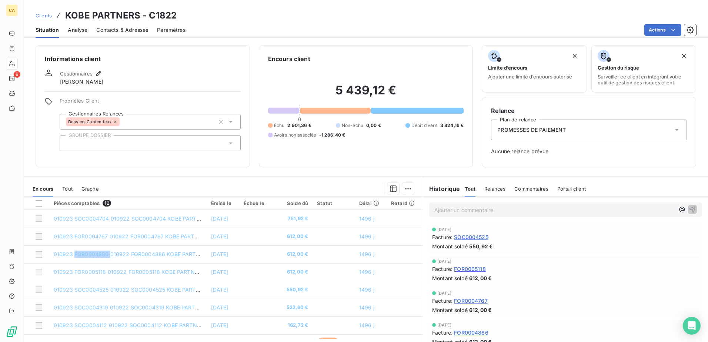
copy span "FOR0004886"
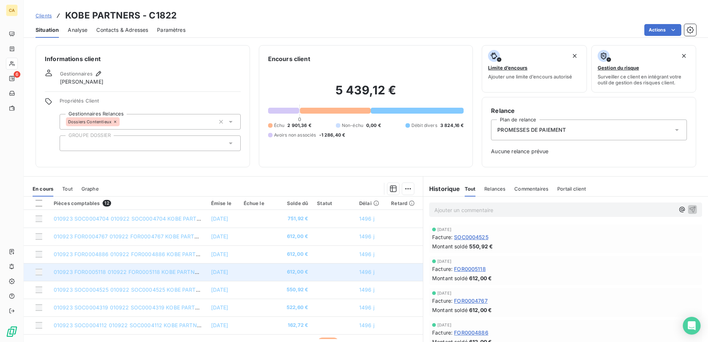
click at [96, 270] on span "010923 FOR0005118 010922 FOR0005118 KOBE PARTNERS Nos honoraires du m" at bounding box center [155, 272] width 203 height 6
click at [83, 270] on span "010923 FOR0005118 010922 FOR0005118 KOBE PARTNERS Nos honoraires du m" at bounding box center [155, 272] width 203 height 6
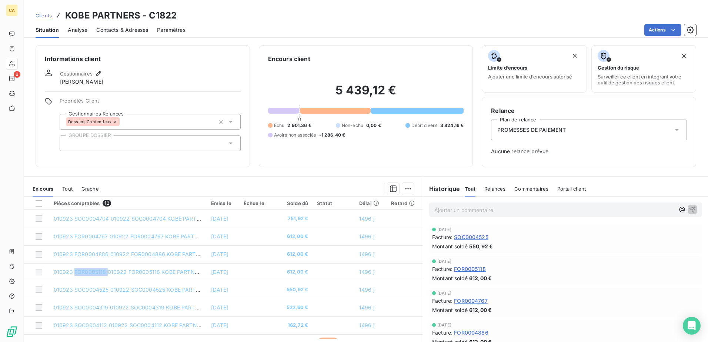
copy span "FOR0005118"
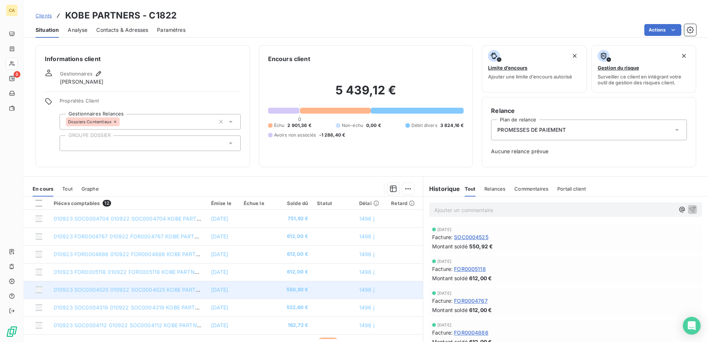
click at [92, 270] on span "010923 SOC0004525 010922 SOC0004525 KOBE PARTNERS Etablissement des b" at bounding box center [157, 290] width 207 height 6
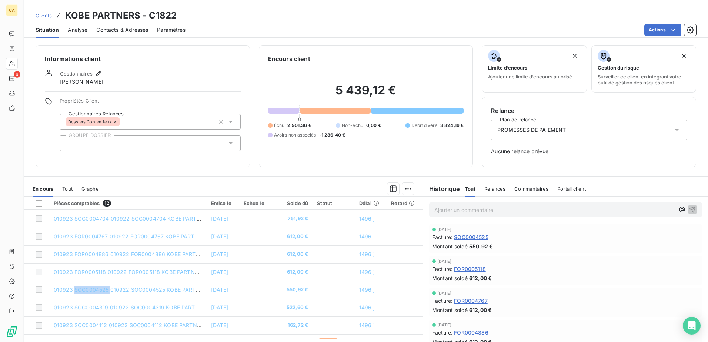
copy span "SOC0004525"
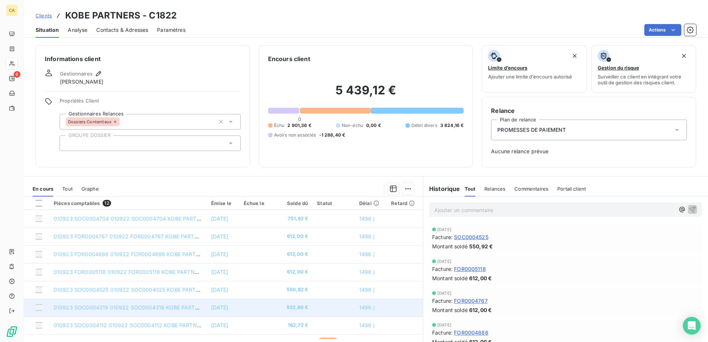
click at [89, 270] on span "010923 SOC0004319 010922 SOC0004319 KOBE PARTNERS Etablissement des b" at bounding box center [157, 308] width 207 height 6
click at [88, 270] on span "010923 SOC0004319 010922 SOC0004319 KOBE PARTNERS Etablissement des b" at bounding box center [157, 308] width 207 height 6
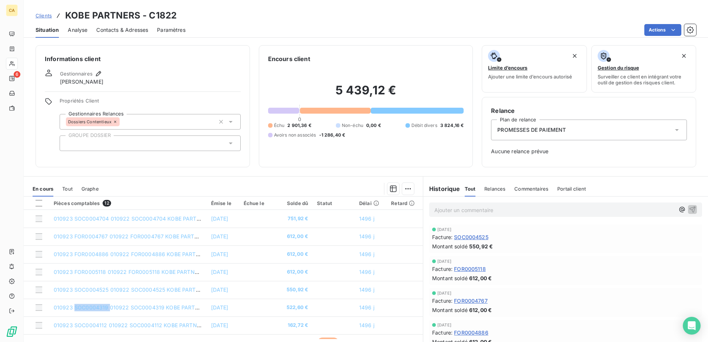
copy span "SOC0004319"
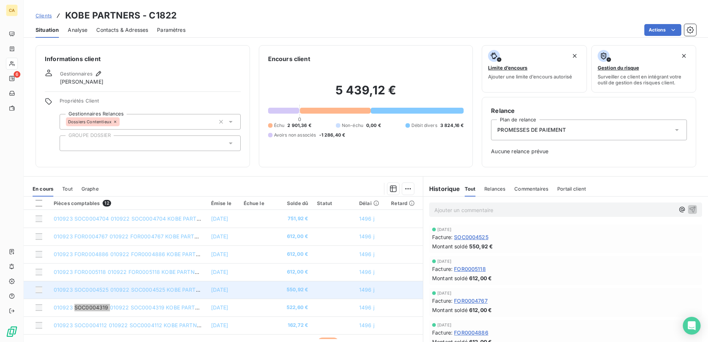
scroll to position [37, 0]
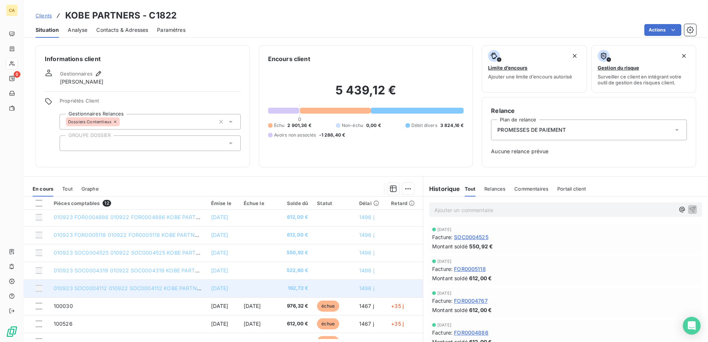
click at [87, 270] on span "010923 SOC0004112 010922 SOC0004112 KOBE PARTNERS Etablissement des b" at bounding box center [156, 288] width 205 height 6
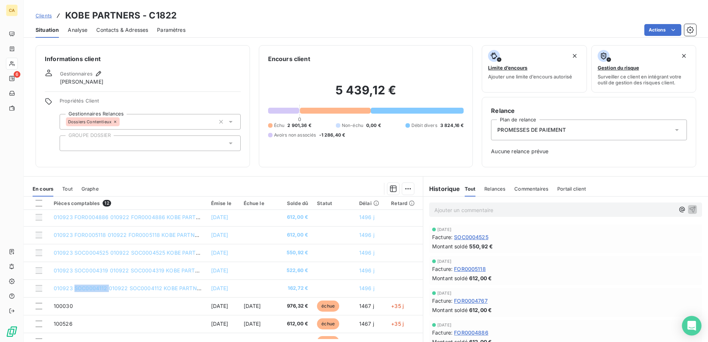
copy span "SOC0004112"
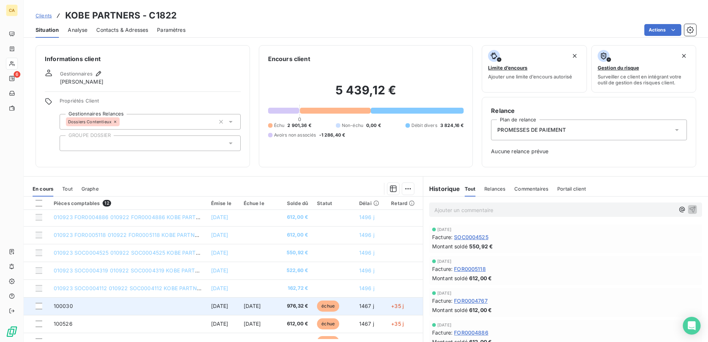
click at [58, 270] on span "100030" at bounding box center [63, 306] width 19 height 6
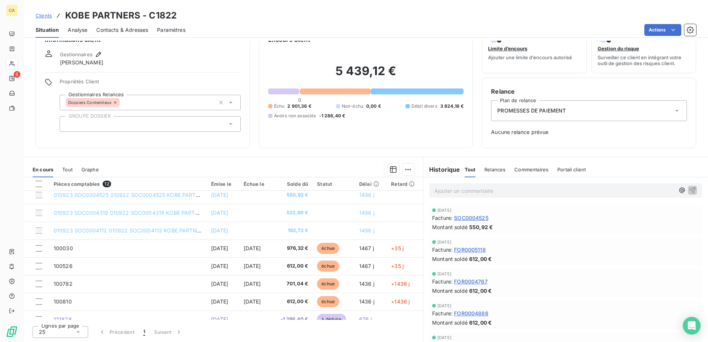
scroll to position [84, 0]
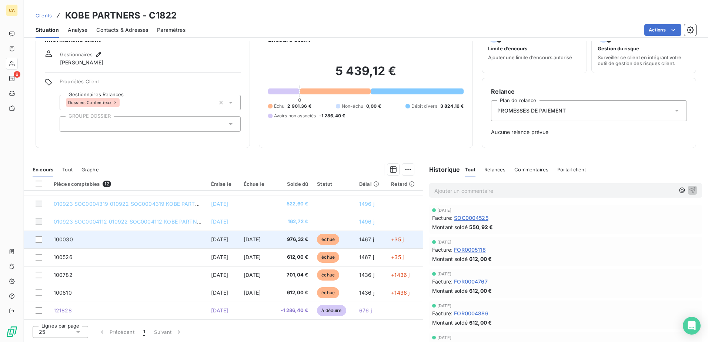
click at [286, 246] on td "976,32 €" at bounding box center [292, 240] width 41 height 18
